Goal: Find specific page/section: Find specific page/section

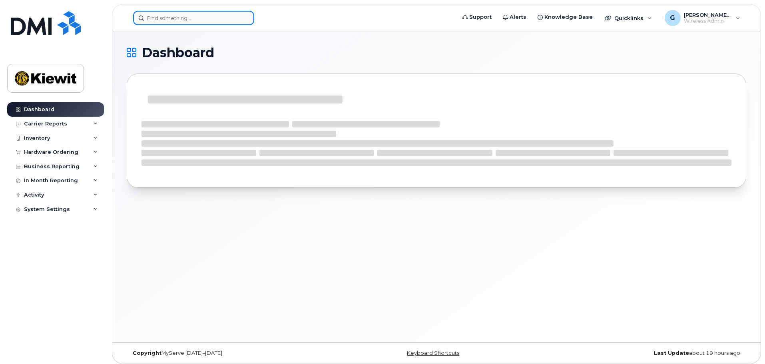
click at [167, 17] on input at bounding box center [193, 18] width 121 height 14
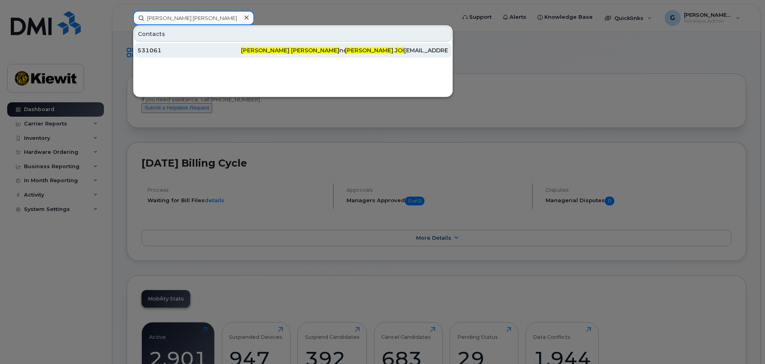
type input "Jarrod joi"
click at [241, 50] on div "531061" at bounding box center [188, 50] width 103 height 8
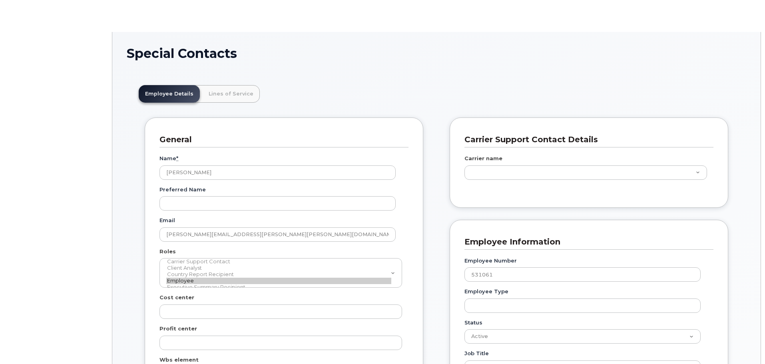
scroll to position [27, 0]
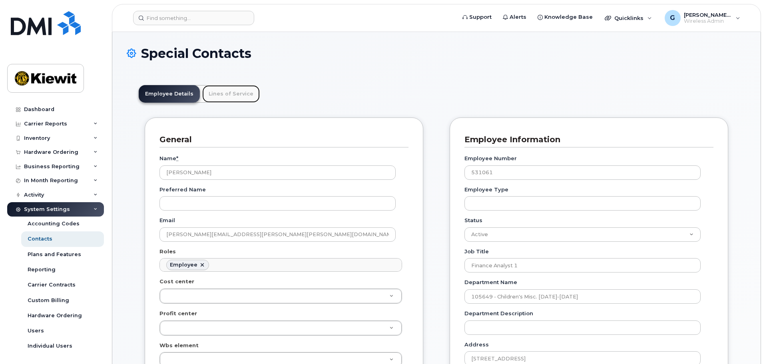
click at [228, 91] on link "Lines of Service" at bounding box center [231, 94] width 58 height 18
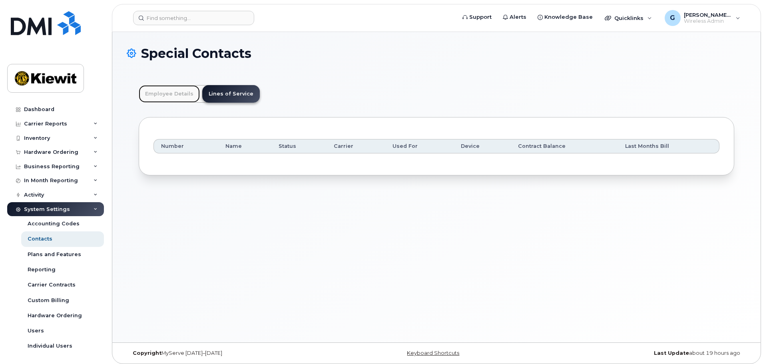
click at [172, 91] on link "Employee Details" at bounding box center [169, 94] width 61 height 18
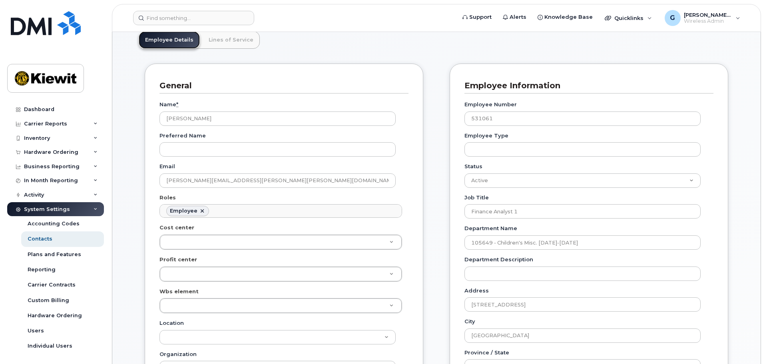
scroll to position [40, 0]
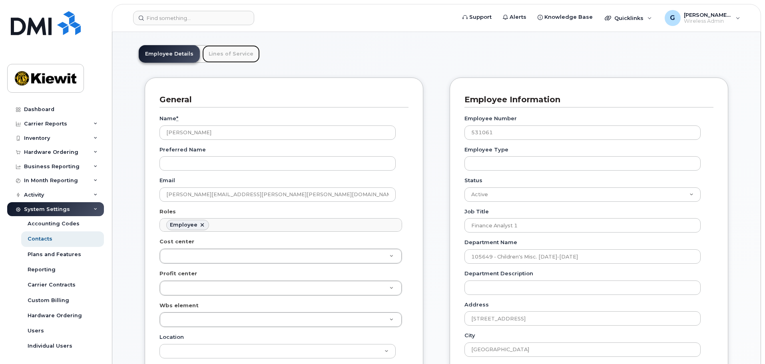
click at [207, 52] on link "Lines of Service" at bounding box center [231, 54] width 58 height 18
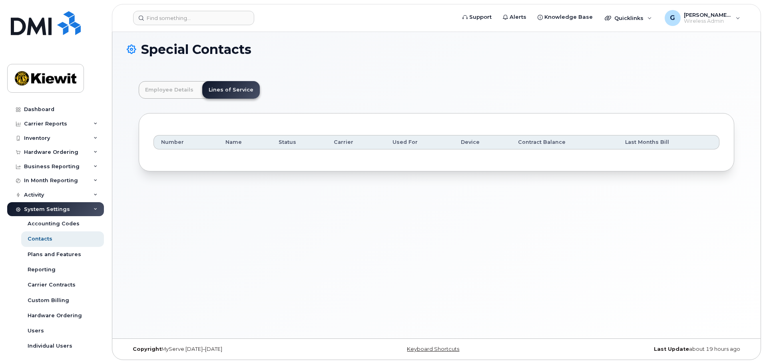
click at [245, 152] on div "Number Name Status Carrier Used For Device Contract Balance Last Months Bill" at bounding box center [436, 142] width 566 height 29
click at [177, 91] on link "Employee Details" at bounding box center [169, 90] width 61 height 18
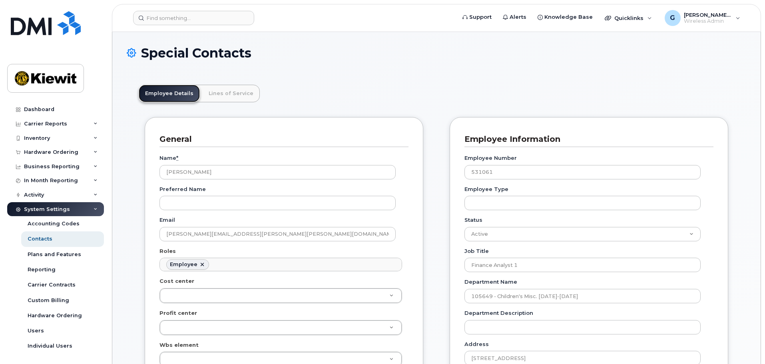
scroll to position [0, 0]
click at [223, 88] on link "Lines of Service" at bounding box center [231, 94] width 58 height 18
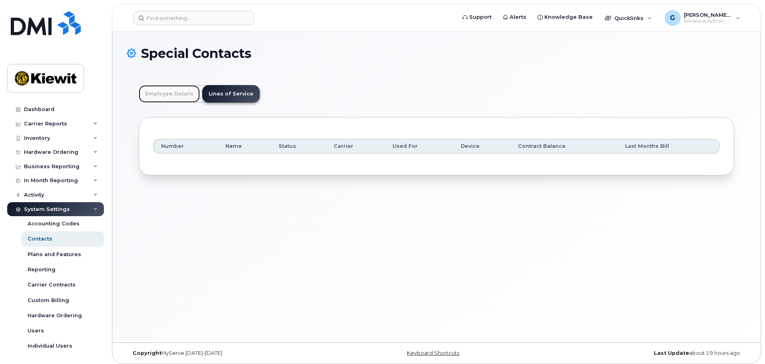
click at [175, 96] on link "Employee Details" at bounding box center [169, 94] width 61 height 18
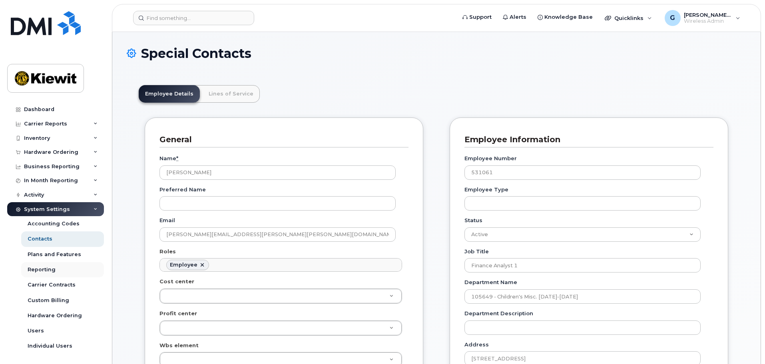
scroll to position [2, 0]
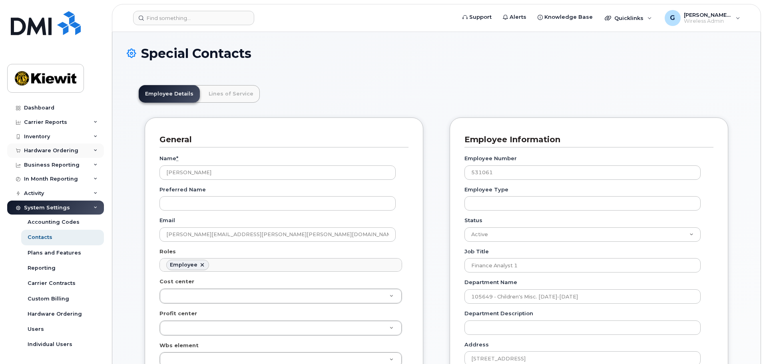
click at [93, 152] on icon at bounding box center [95, 151] width 4 height 4
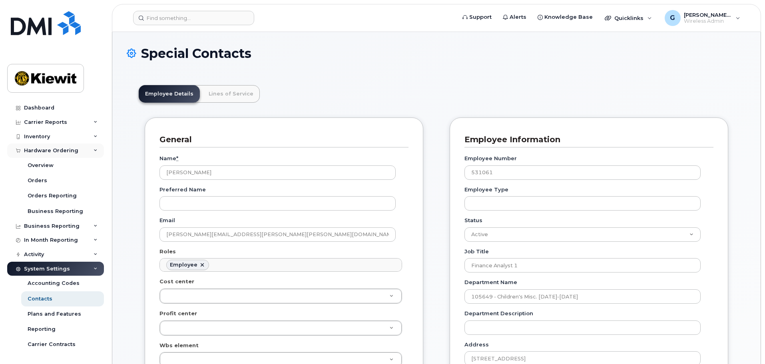
click at [93, 152] on icon at bounding box center [95, 151] width 4 height 4
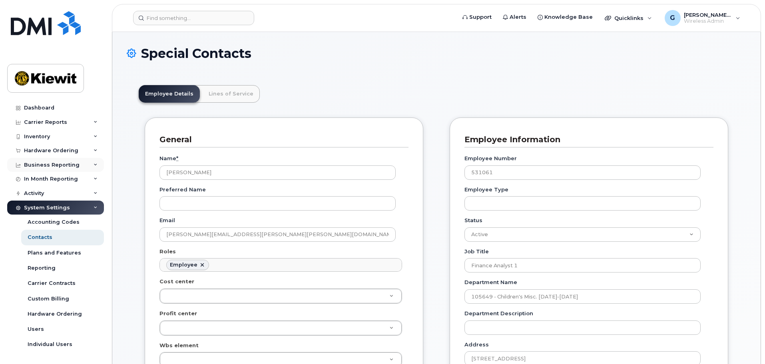
click at [93, 165] on icon at bounding box center [95, 165] width 4 height 4
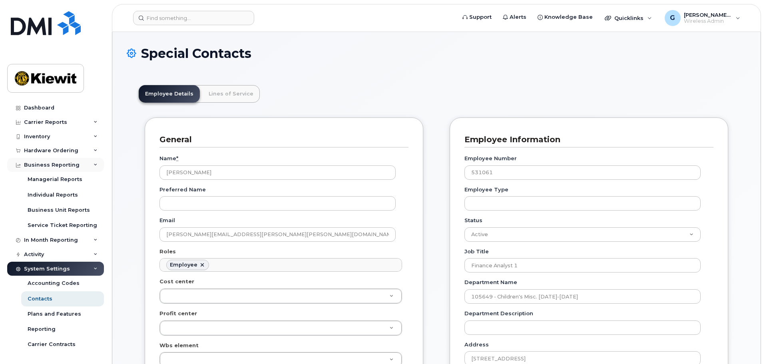
click at [93, 165] on icon at bounding box center [95, 165] width 4 height 4
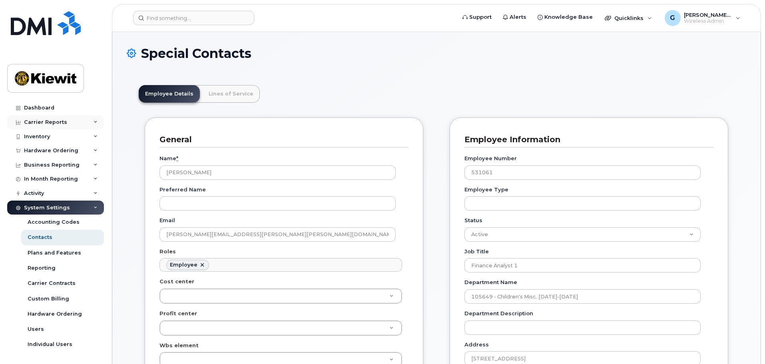
click at [93, 123] on icon at bounding box center [95, 122] width 4 height 4
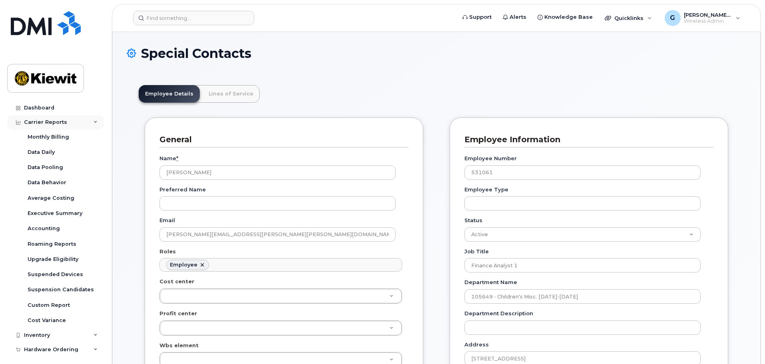
click at [93, 123] on icon at bounding box center [95, 122] width 4 height 4
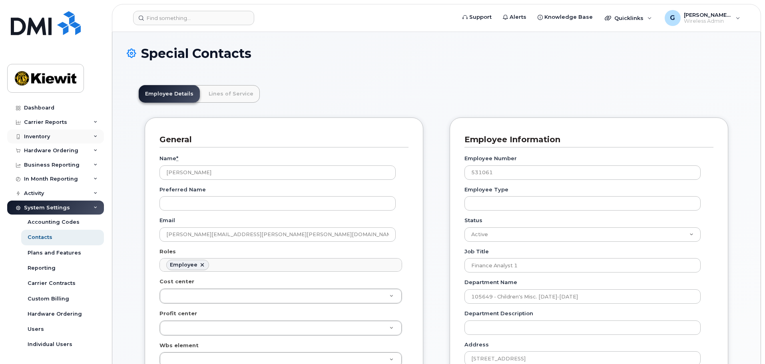
click at [89, 136] on div "Inventory" at bounding box center [55, 136] width 97 height 14
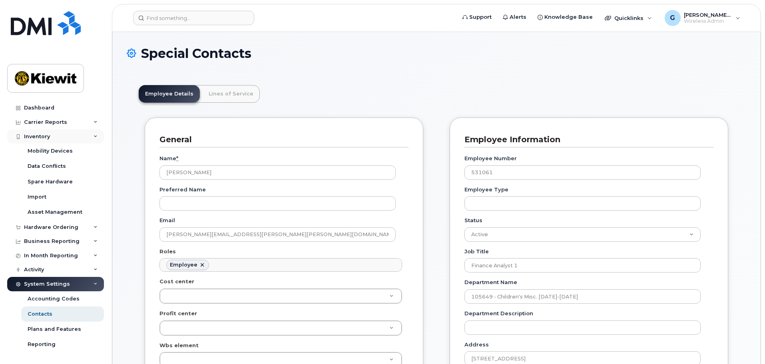
click at [89, 136] on div "Inventory" at bounding box center [55, 136] width 97 height 14
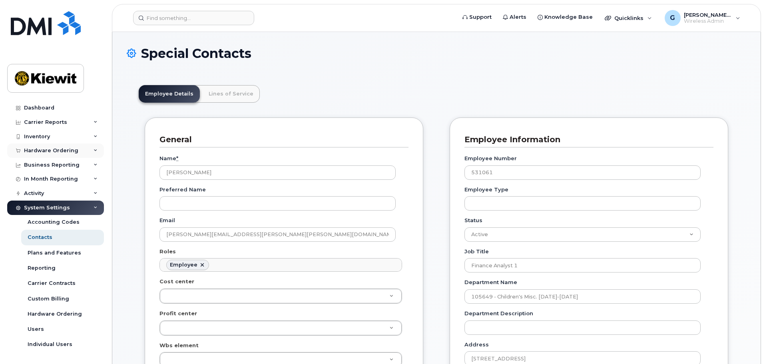
click at [89, 149] on div "Hardware Ordering" at bounding box center [55, 150] width 97 height 14
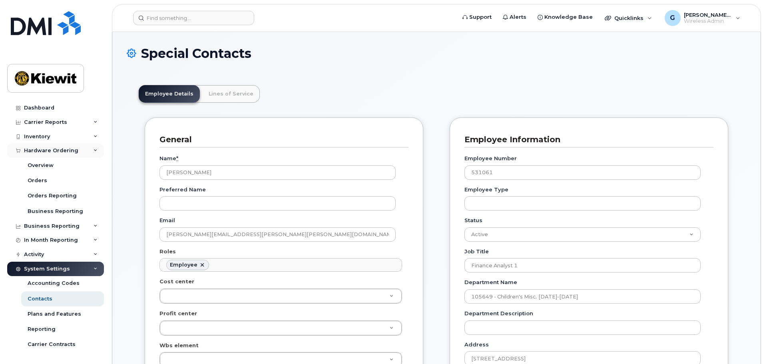
click at [89, 149] on div "Hardware Ordering" at bounding box center [55, 150] width 97 height 14
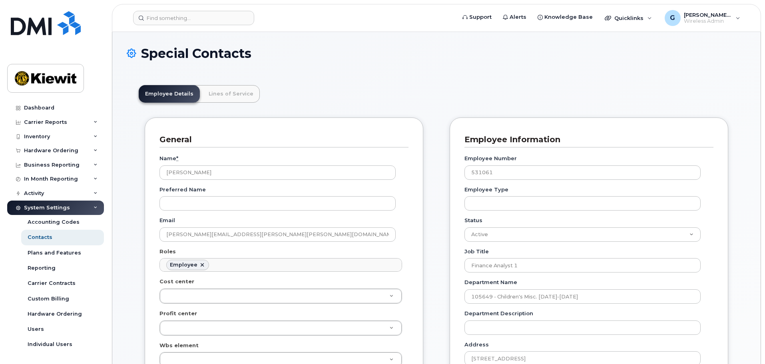
click at [259, 95] on header "Employee Details Lines of Service" at bounding box center [436, 94] width 595 height 18
click at [734, 20] on div "[PERSON_NAME].[PERSON_NAME] Wireless Admin" at bounding box center [702, 18] width 87 height 16
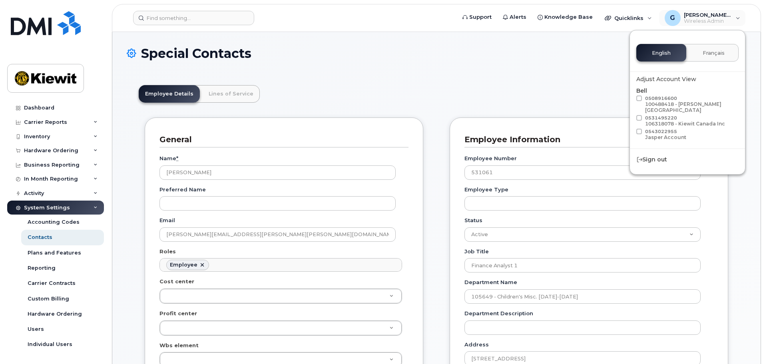
click at [639, 96] on span at bounding box center [639, 98] width 6 height 6
click at [631, 96] on input "0508916600 100488418 - [PERSON_NAME] [GEOGRAPHIC_DATA]" at bounding box center [629, 97] width 4 height 4
click at [639, 108] on label "0508916600 100488418 - [PERSON_NAME] [GEOGRAPHIC_DATA]" at bounding box center [686, 104] width 100 height 19
click at [631, 99] on input "0508916600 100488418 - [PERSON_NAME] [GEOGRAPHIC_DATA]" at bounding box center [629, 97] width 4 height 4
checkbox input "false"
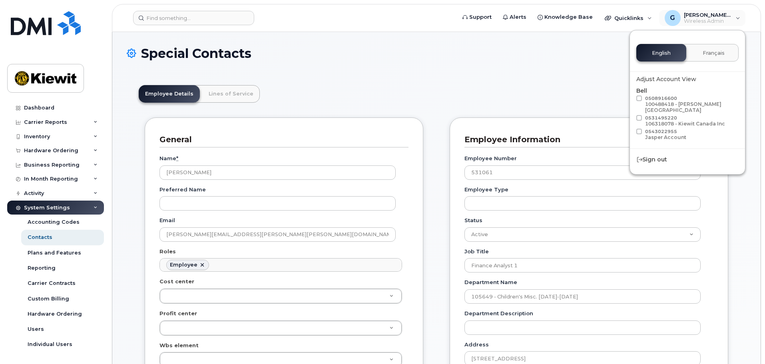
click at [638, 129] on span at bounding box center [639, 132] width 6 height 6
click at [631, 129] on input "0543022955 Jasper Account" at bounding box center [629, 131] width 4 height 4
checkbox input "true"
click at [641, 107] on label "0508916600 100488418 - [PERSON_NAME] [GEOGRAPHIC_DATA]" at bounding box center [686, 104] width 100 height 19
click at [631, 99] on input "0508916600 100488418 - [PERSON_NAME] [GEOGRAPHIC_DATA]" at bounding box center [629, 97] width 4 height 4
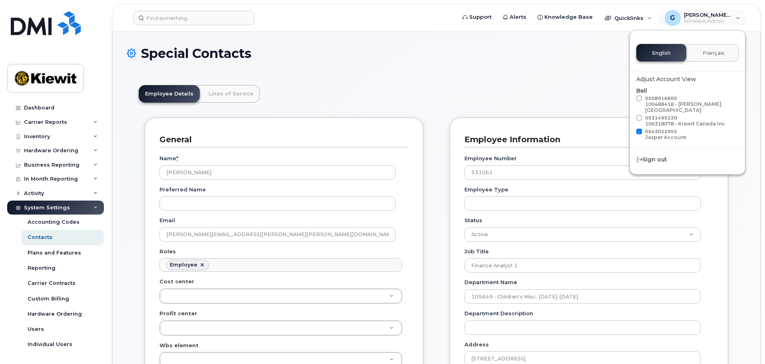
checkbox input "true"
click at [641, 115] on span at bounding box center [639, 118] width 6 height 6
click at [631, 115] on input "0531495220 106318078 - [PERSON_NAME] Canada Inc" at bounding box center [629, 117] width 4 height 4
checkbox input "true"
click at [639, 129] on span at bounding box center [639, 132] width 6 height 6
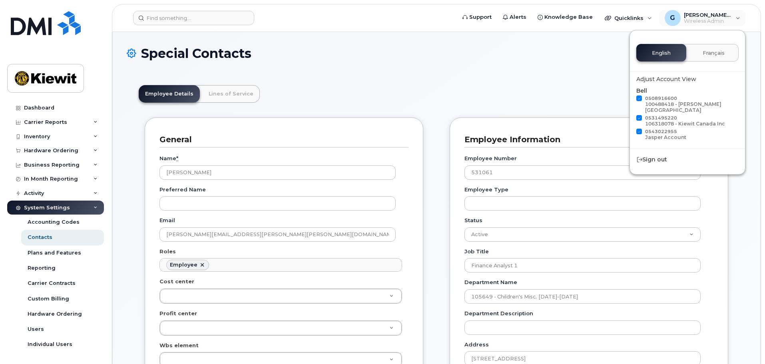
click at [631, 129] on input "0543022955 Jasper Account" at bounding box center [629, 131] width 4 height 4
checkbox input "false"
click at [643, 99] on label "0508916600 100488418 - [PERSON_NAME] [GEOGRAPHIC_DATA]" at bounding box center [686, 104] width 100 height 19
click at [631, 99] on input "0508916600 100488418 - [PERSON_NAME] [GEOGRAPHIC_DATA]" at bounding box center [629, 97] width 4 height 4
checkbox input "false"
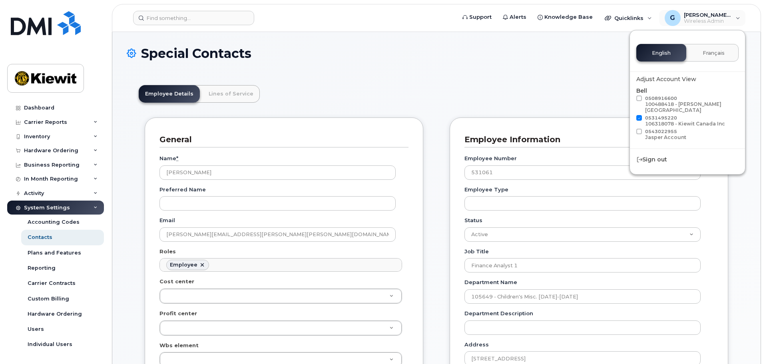
click at [639, 115] on span at bounding box center [639, 118] width 6 height 6
click at [631, 115] on input "0531495220 106318078 - [PERSON_NAME] Canada Inc" at bounding box center [629, 117] width 4 height 4
checkbox input "false"
click at [666, 103] on div "100488418 - [PERSON_NAME] [GEOGRAPHIC_DATA]" at bounding box center [690, 107] width 91 height 12
click at [631, 99] on input "0508916600 100488418 - [PERSON_NAME] [GEOGRAPHIC_DATA]" at bounding box center [629, 97] width 4 height 4
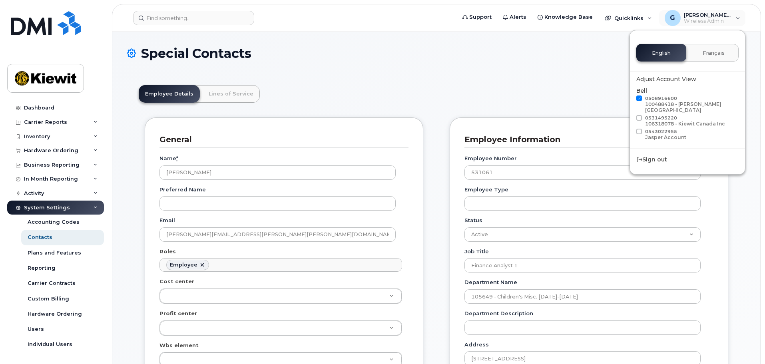
click at [638, 95] on div "0508916600 100488418 - [PERSON_NAME] [GEOGRAPHIC_DATA]" at bounding box center [687, 105] width 102 height 20
click at [638, 99] on span at bounding box center [639, 98] width 6 height 6
click at [631, 99] on input "0508916600 100488418 - [PERSON_NAME] [GEOGRAPHIC_DATA]" at bounding box center [629, 97] width 4 height 4
checkbox input "false"
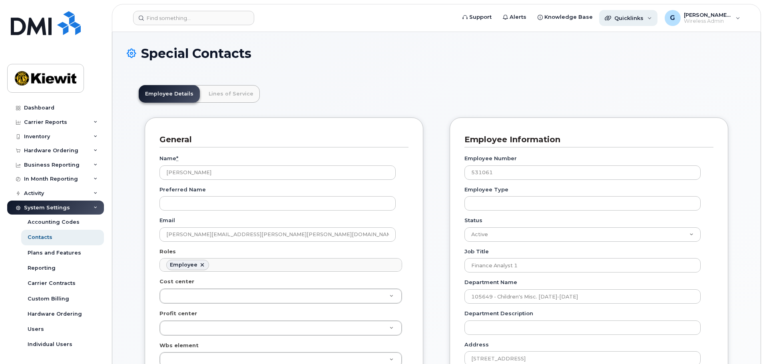
click at [647, 17] on div "Quicklinks" at bounding box center [628, 18] width 58 height 16
